Goal: Task Accomplishment & Management: Manage account settings

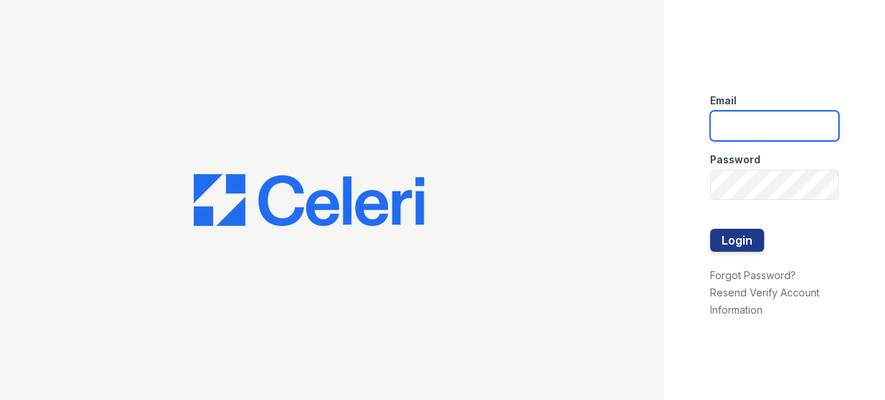
click at [717, 133] on input "email" at bounding box center [774, 126] width 129 height 30
type input "[PERSON_NAME][EMAIL_ADDRESS][PERSON_NAME][DOMAIN_NAME]"
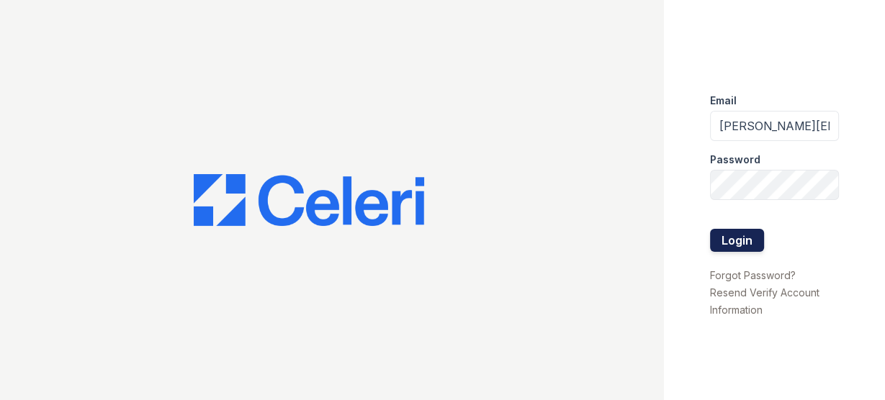
click at [732, 246] on button "Login" at bounding box center [737, 240] width 54 height 23
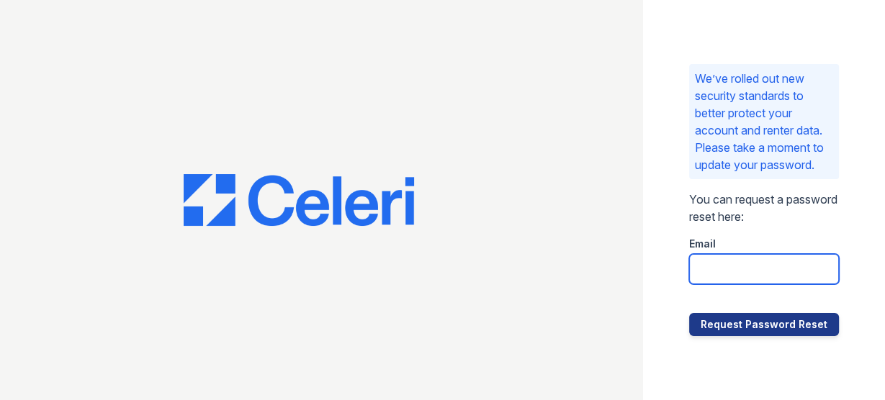
click at [707, 280] on input "email" at bounding box center [764, 269] width 150 height 30
type input "[PERSON_NAME][EMAIL_ADDRESS][PERSON_NAME][DOMAIN_NAME]"
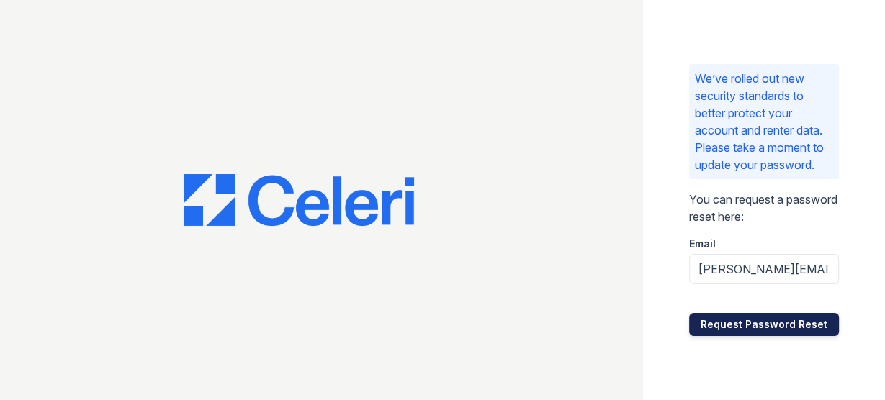
click at [769, 331] on button "Request Password Reset" at bounding box center [764, 324] width 150 height 23
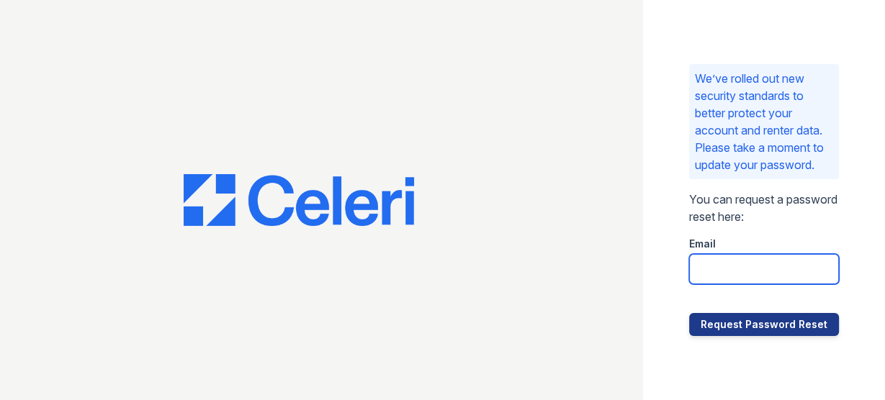
click at [721, 274] on input "email" at bounding box center [764, 269] width 150 height 30
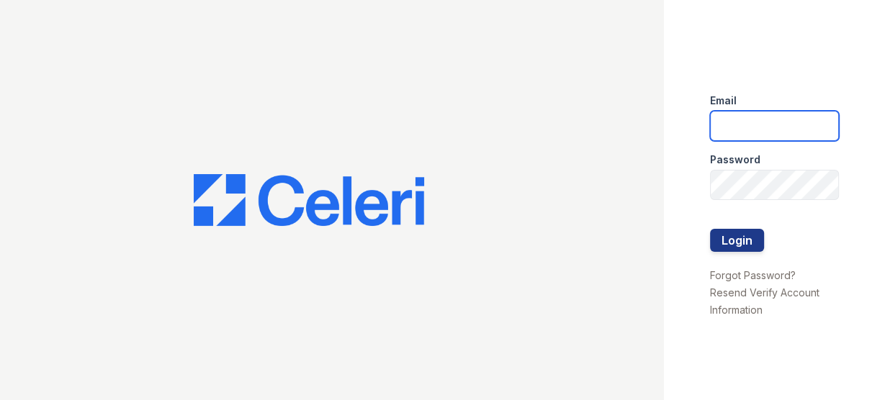
click at [727, 125] on input "email" at bounding box center [774, 126] width 129 height 30
type input "[PERSON_NAME][EMAIL_ADDRESS][PERSON_NAME][DOMAIN_NAME]"
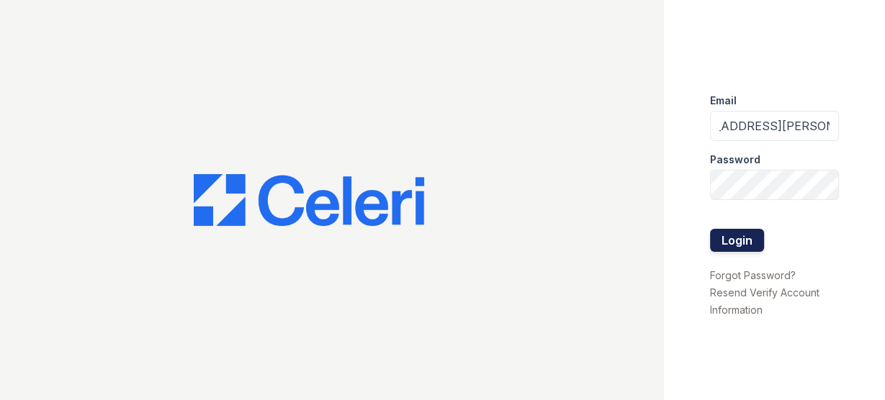
click at [732, 240] on button "Login" at bounding box center [737, 240] width 54 height 23
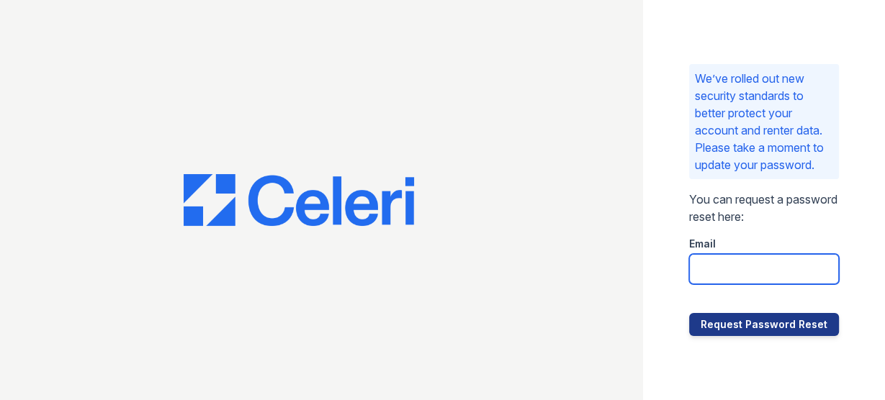
click at [700, 276] on input "email" at bounding box center [764, 269] width 150 height 30
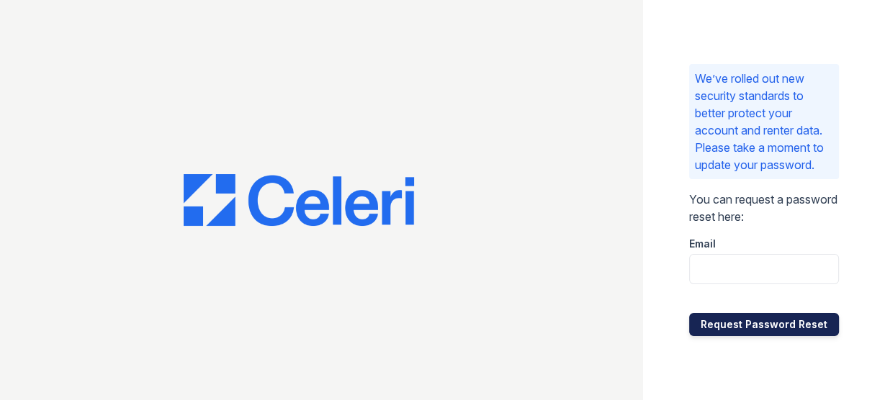
click at [719, 330] on button "Request Password Reset" at bounding box center [764, 324] width 150 height 23
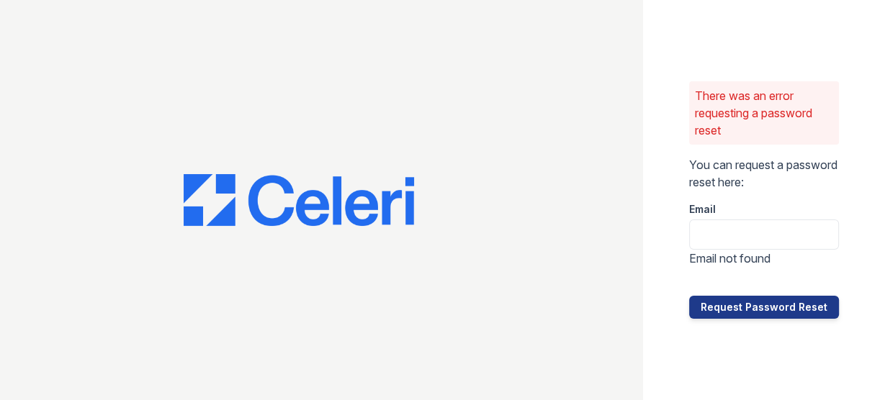
click at [719, 330] on div "There was an error requesting a password reset You can request a password reset…" at bounding box center [764, 200] width 242 height 400
click at [708, 233] on input "email" at bounding box center [764, 235] width 150 height 30
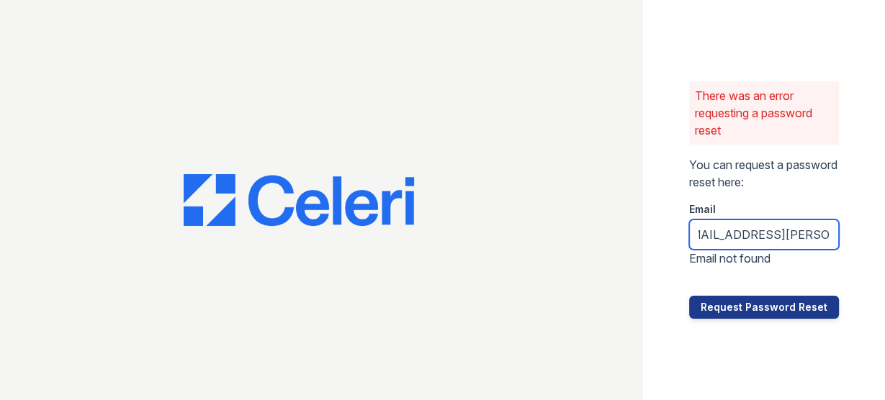
scroll to position [0, 120]
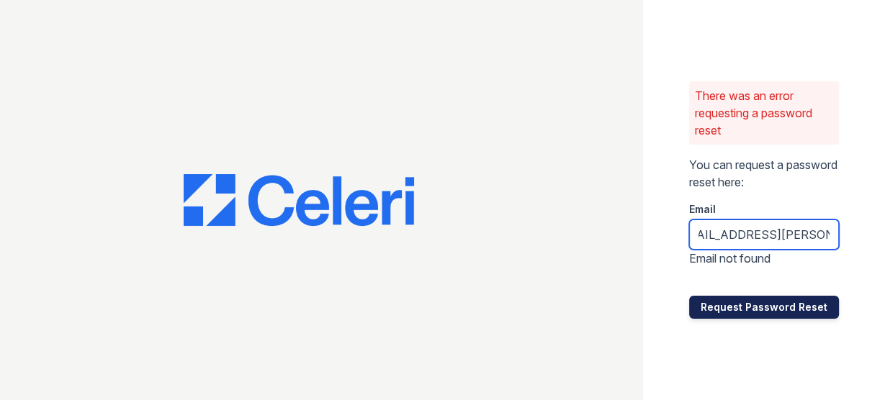
type input "rodriguez.yesenia@projectmanagmentinc.net"
click at [738, 306] on button "Request Password Reset" at bounding box center [764, 307] width 150 height 23
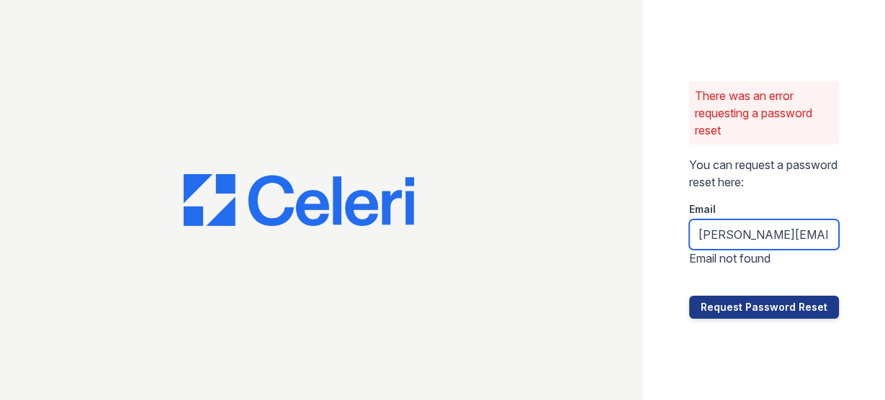
click at [830, 233] on input "rodriguez.yesenia@projectmanagmentinc.net" at bounding box center [764, 235] width 150 height 30
drag, startPoint x: 830, startPoint y: 233, endPoint x: 669, endPoint y: 231, distance: 160.6
click at [669, 231] on div "There was an error requesting a password reset You can request a password reset…" at bounding box center [764, 200] width 242 height 400
click at [738, 276] on div at bounding box center [764, 281] width 150 height 29
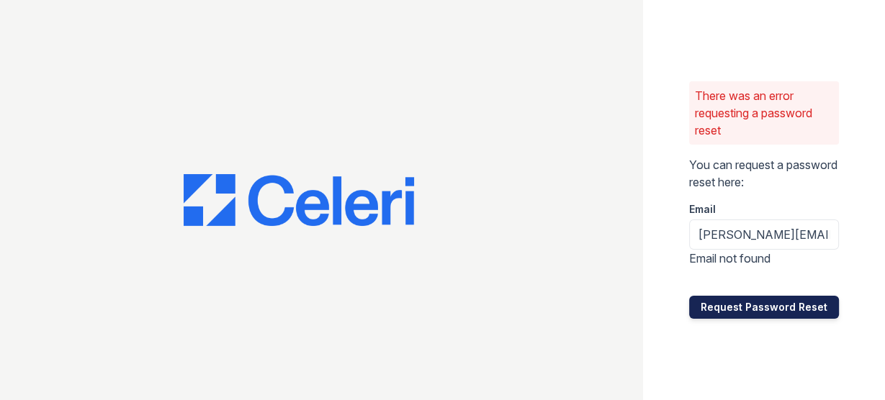
click at [762, 303] on button "Request Password Reset" at bounding box center [764, 307] width 150 height 23
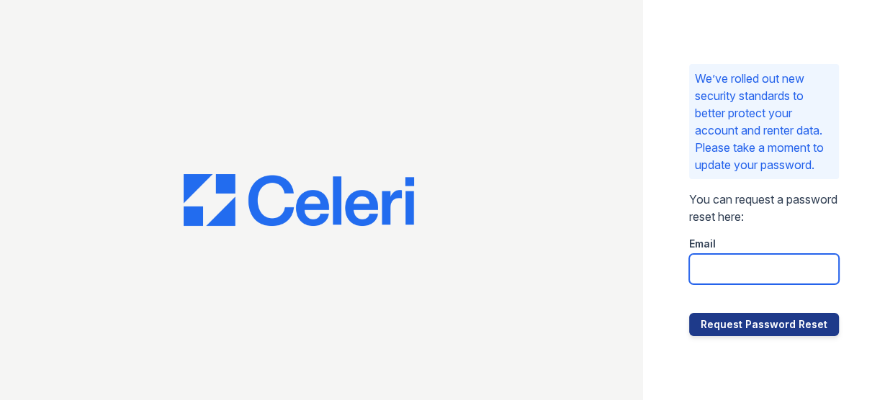
click at [705, 276] on input "email" at bounding box center [764, 269] width 150 height 30
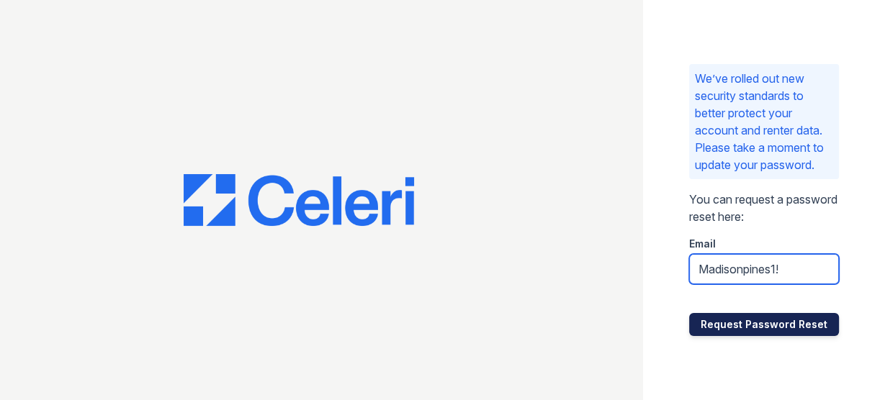
type input "Madisonpines1!"
click at [732, 334] on button "Request Password Reset" at bounding box center [764, 324] width 150 height 23
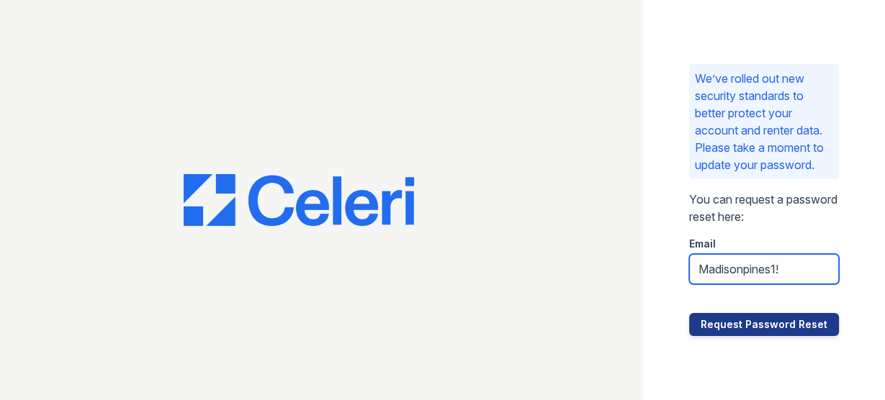
drag, startPoint x: 789, startPoint y: 279, endPoint x: 660, endPoint y: 273, distance: 129.8
click at [660, 274] on div "We’ve rolled out new security standards to better protect your account and rent…" at bounding box center [764, 200] width 242 height 400
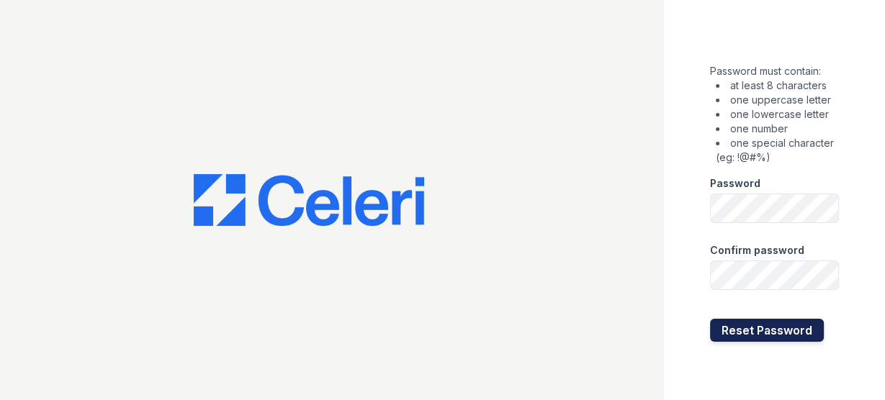
click at [747, 340] on button "Reset Password" at bounding box center [767, 330] width 114 height 23
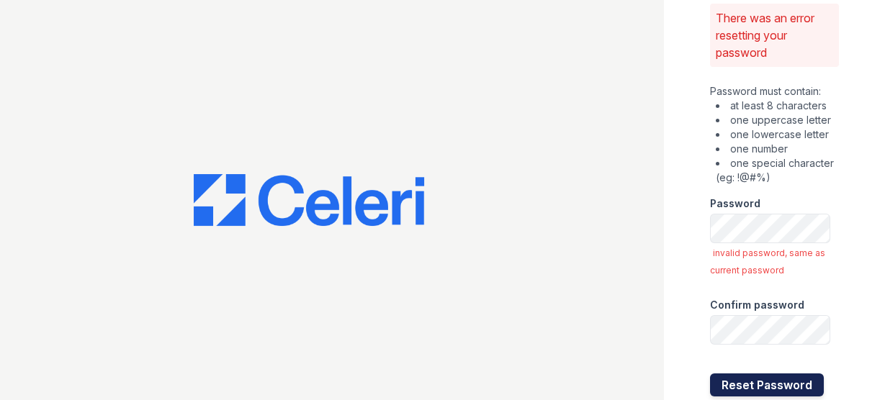
click at [745, 383] on button "Reset Password" at bounding box center [767, 385] width 114 height 23
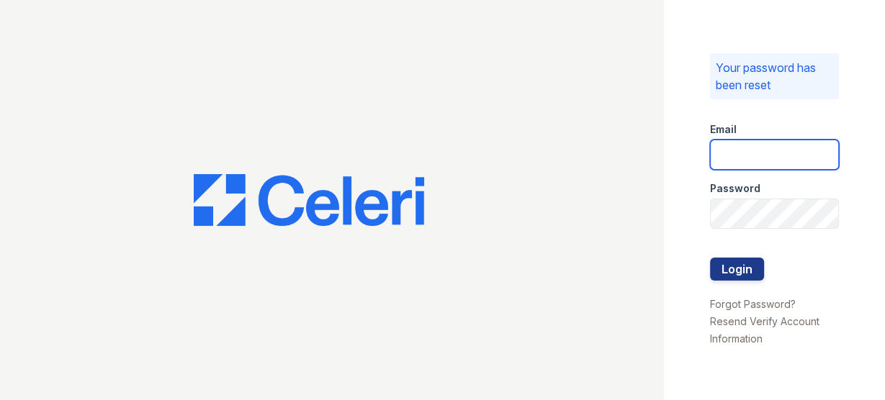
click at [721, 156] on input "email" at bounding box center [774, 155] width 129 height 30
type input "rodriguez.yesenia@projectmanagementinc.net"
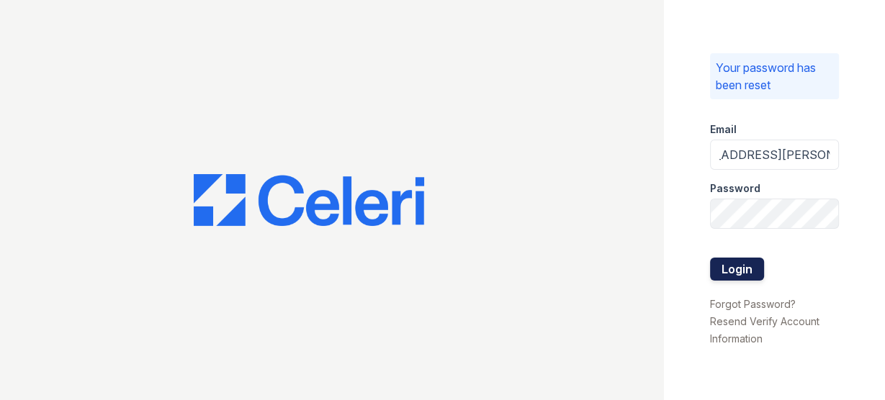
scroll to position [0, 0]
click at [737, 267] on button "Login" at bounding box center [737, 269] width 54 height 23
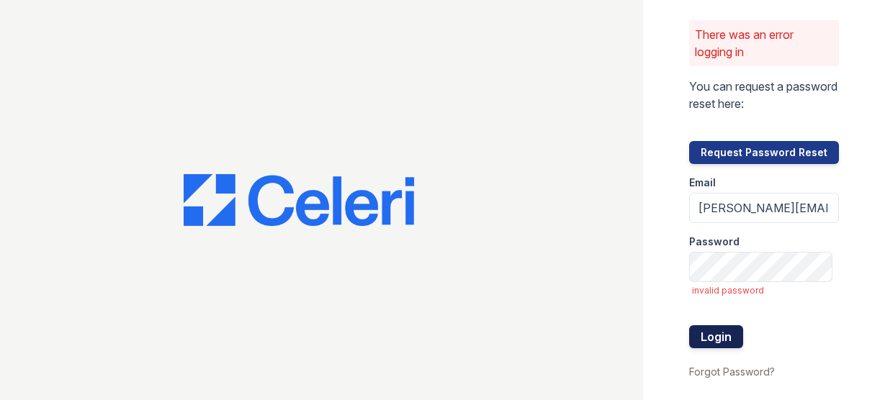
click at [701, 331] on button "Login" at bounding box center [716, 336] width 54 height 23
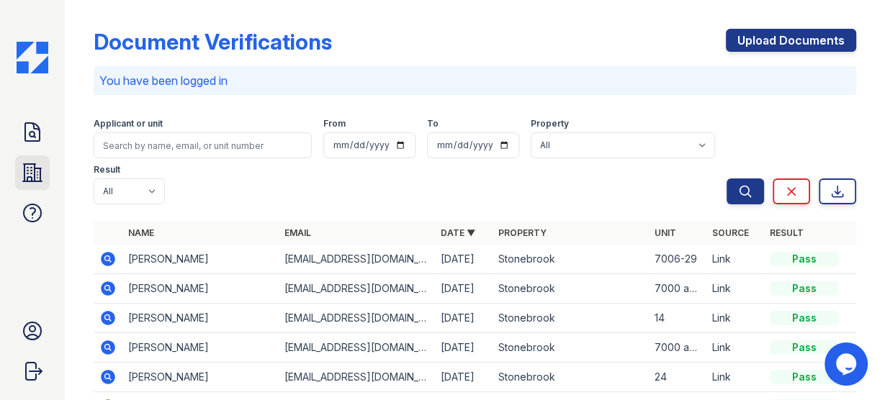
click at [35, 176] on icon at bounding box center [32, 172] width 19 height 17
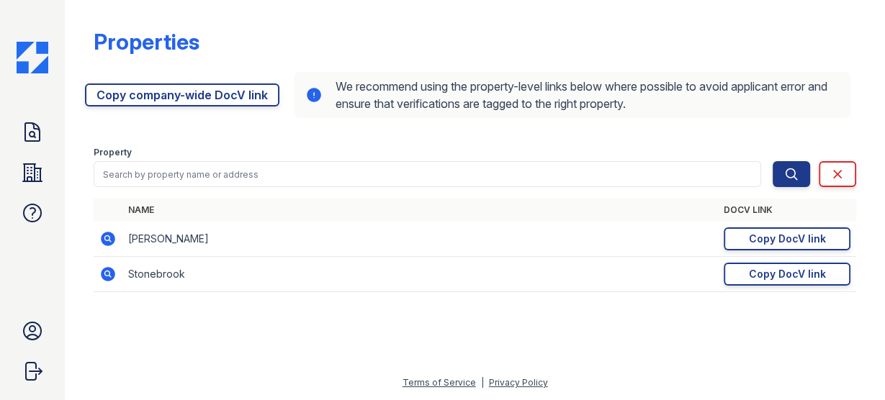
click at [104, 276] on icon at bounding box center [108, 274] width 14 height 14
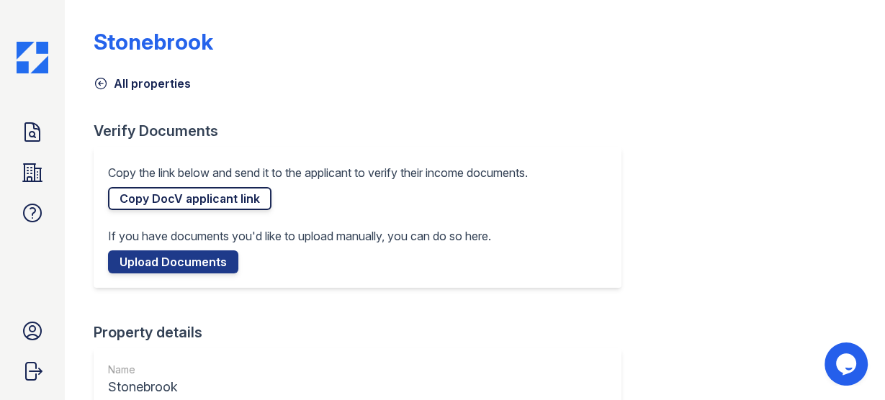
click at [222, 195] on link "Copy DocV applicant link" at bounding box center [189, 198] width 163 height 23
click at [35, 369] on icon "submit" at bounding box center [32, 371] width 23 height 23
